Goal: Information Seeking & Learning: Learn about a topic

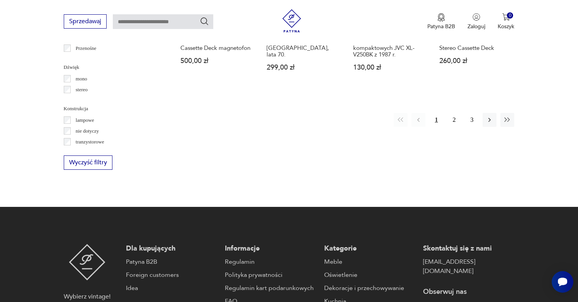
scroll to position [813, 0]
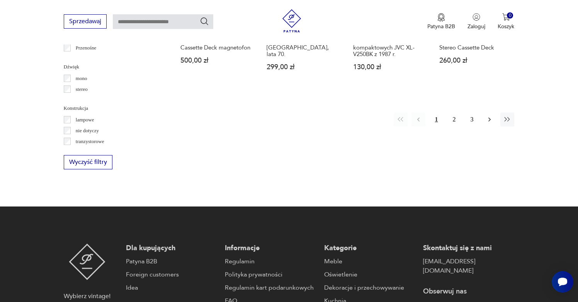
click at [491, 123] on icon "button" at bounding box center [490, 120] width 8 height 8
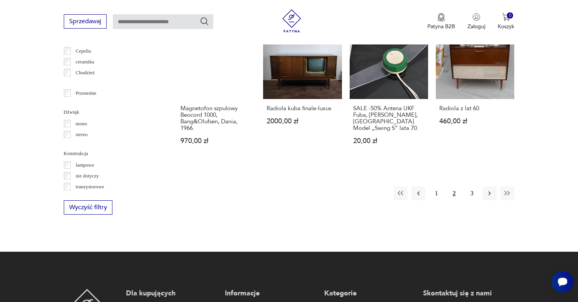
scroll to position [768, 0]
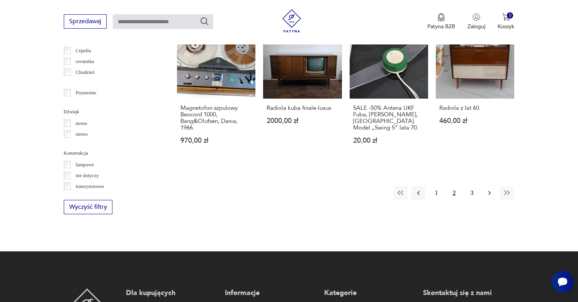
click at [490, 195] on icon "button" at bounding box center [490, 193] width 2 height 4
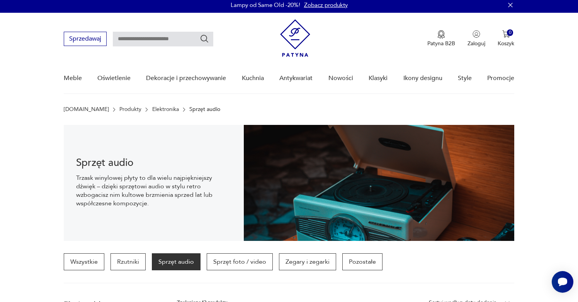
scroll to position [2, 0]
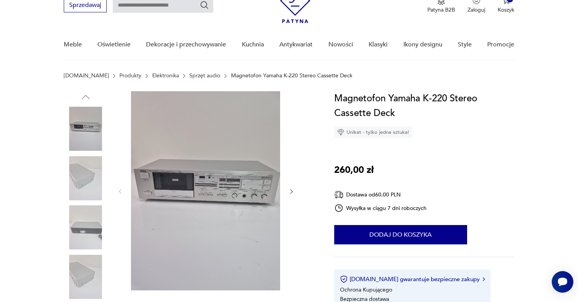
scroll to position [37, 0]
click at [86, 181] on img at bounding box center [86, 178] width 44 height 44
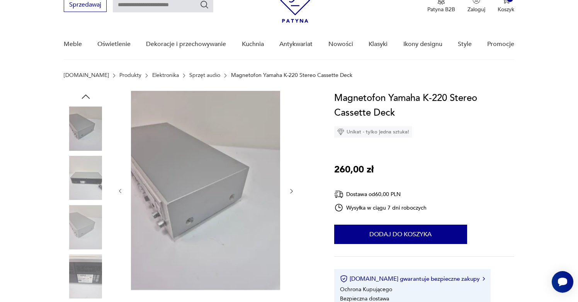
click at [83, 211] on img at bounding box center [86, 227] width 44 height 44
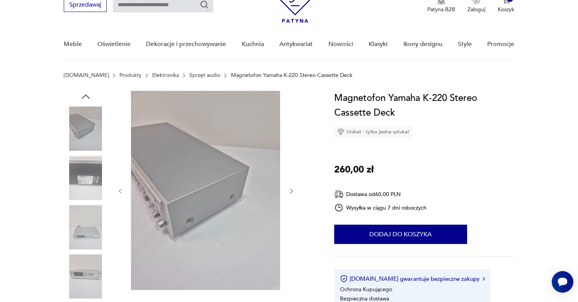
click at [84, 185] on img at bounding box center [86, 178] width 44 height 44
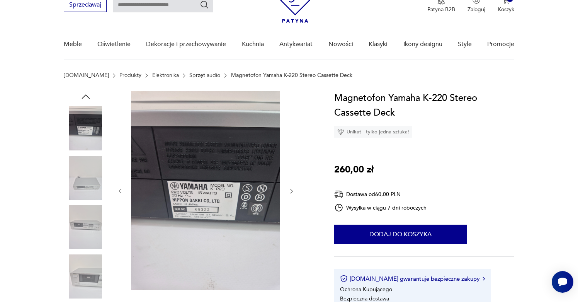
click at [84, 197] on img at bounding box center [86, 178] width 44 height 44
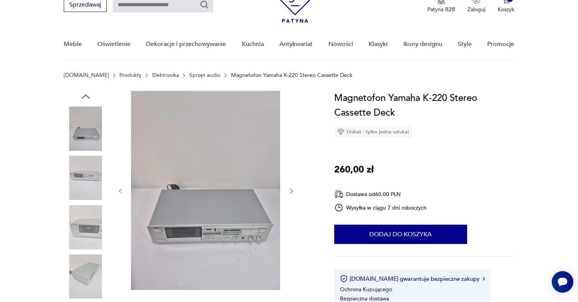
click at [84, 200] on div at bounding box center [86, 178] width 44 height 44
click at [84, 222] on img at bounding box center [86, 227] width 44 height 44
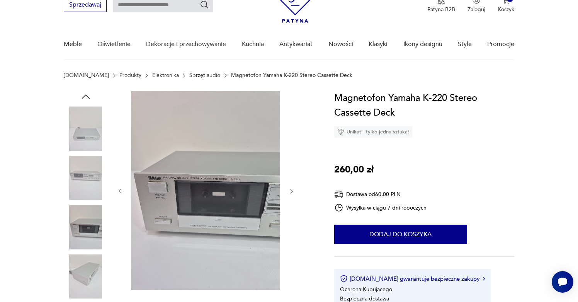
click at [86, 177] on img at bounding box center [86, 178] width 44 height 44
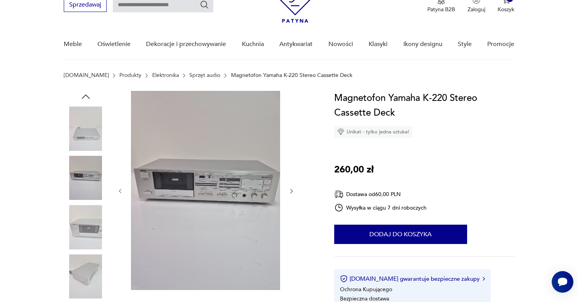
click at [251, 184] on img at bounding box center [205, 190] width 149 height 199
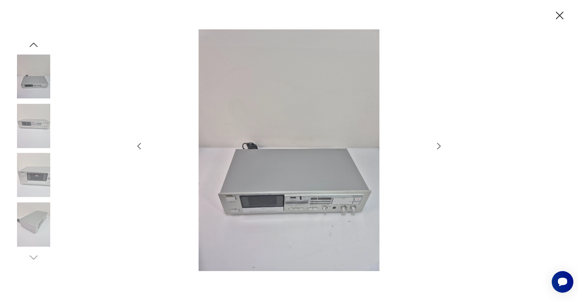
click at [339, 204] on img at bounding box center [289, 150] width 275 height 242
click at [438, 147] on icon "button" at bounding box center [439, 146] width 9 height 9
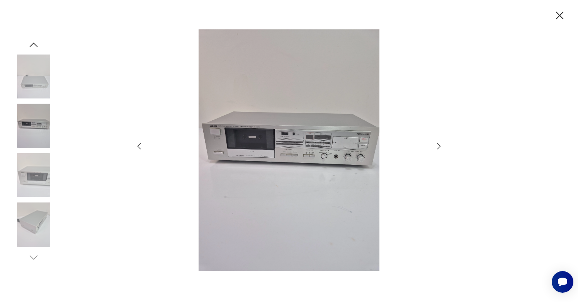
click at [438, 147] on icon "button" at bounding box center [439, 146] width 9 height 9
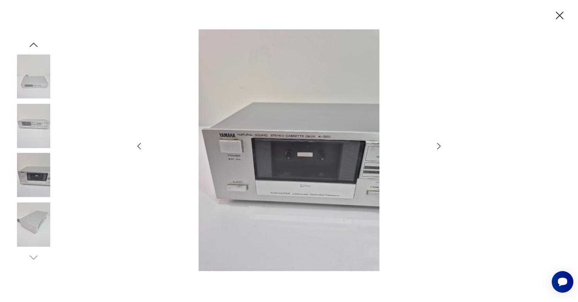
click at [438, 147] on icon "button" at bounding box center [439, 146] width 9 height 9
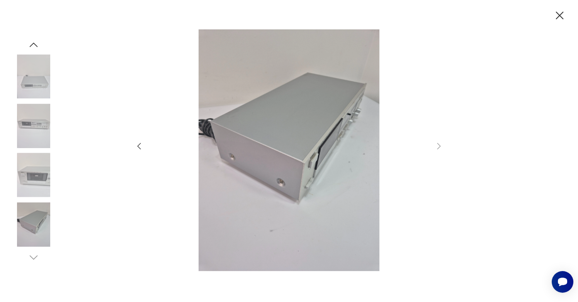
drag, startPoint x: 561, startPoint y: 10, endPoint x: 559, endPoint y: 17, distance: 6.8
click at [561, 11] on icon "button" at bounding box center [560, 16] width 14 height 14
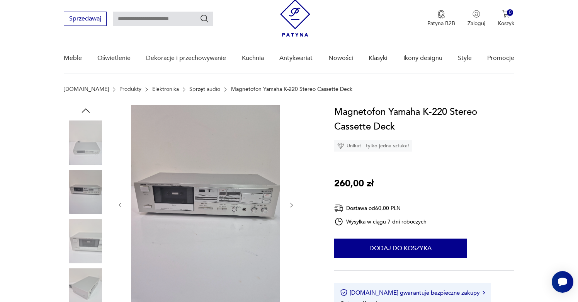
scroll to position [23, 0]
